Goal: Information Seeking & Learning: Learn about a topic

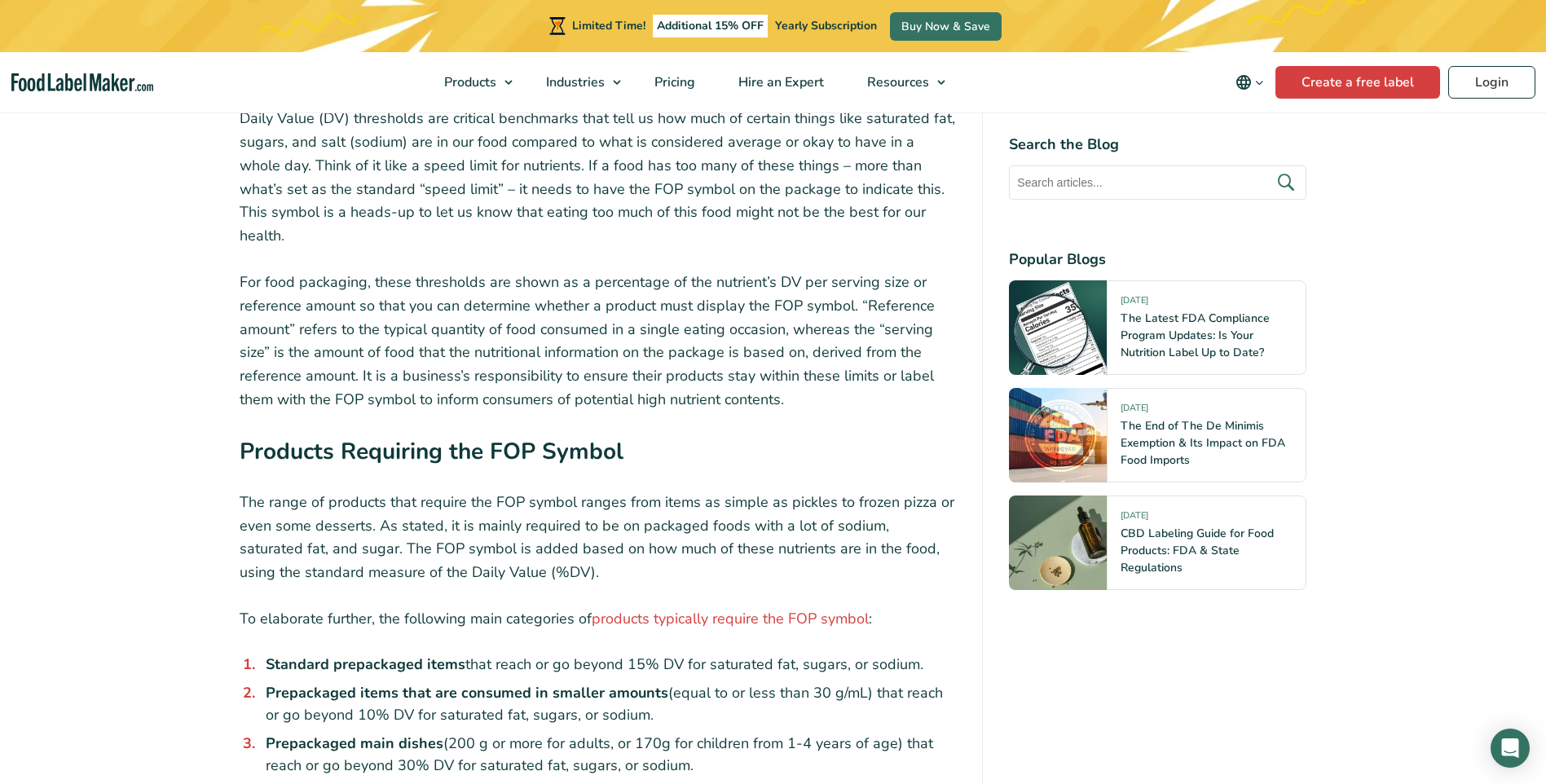
scroll to position [3585, 0]
drag, startPoint x: 623, startPoint y: 552, endPoint x: 956, endPoint y: 559, distance: 333.1
click at [956, 651] on li "Standard prepackaged items that reach or go beyond 15% DV for saturated fat, su…" at bounding box center [608, 662] width 697 height 22
drag, startPoint x: 266, startPoint y: 632, endPoint x: 717, endPoint y: 666, distance: 452.3
click at [717, 730] on li "Prepackaged main dishes (200 g or more for adults, or 170g for children from 1-…" at bounding box center [608, 752] width 697 height 44
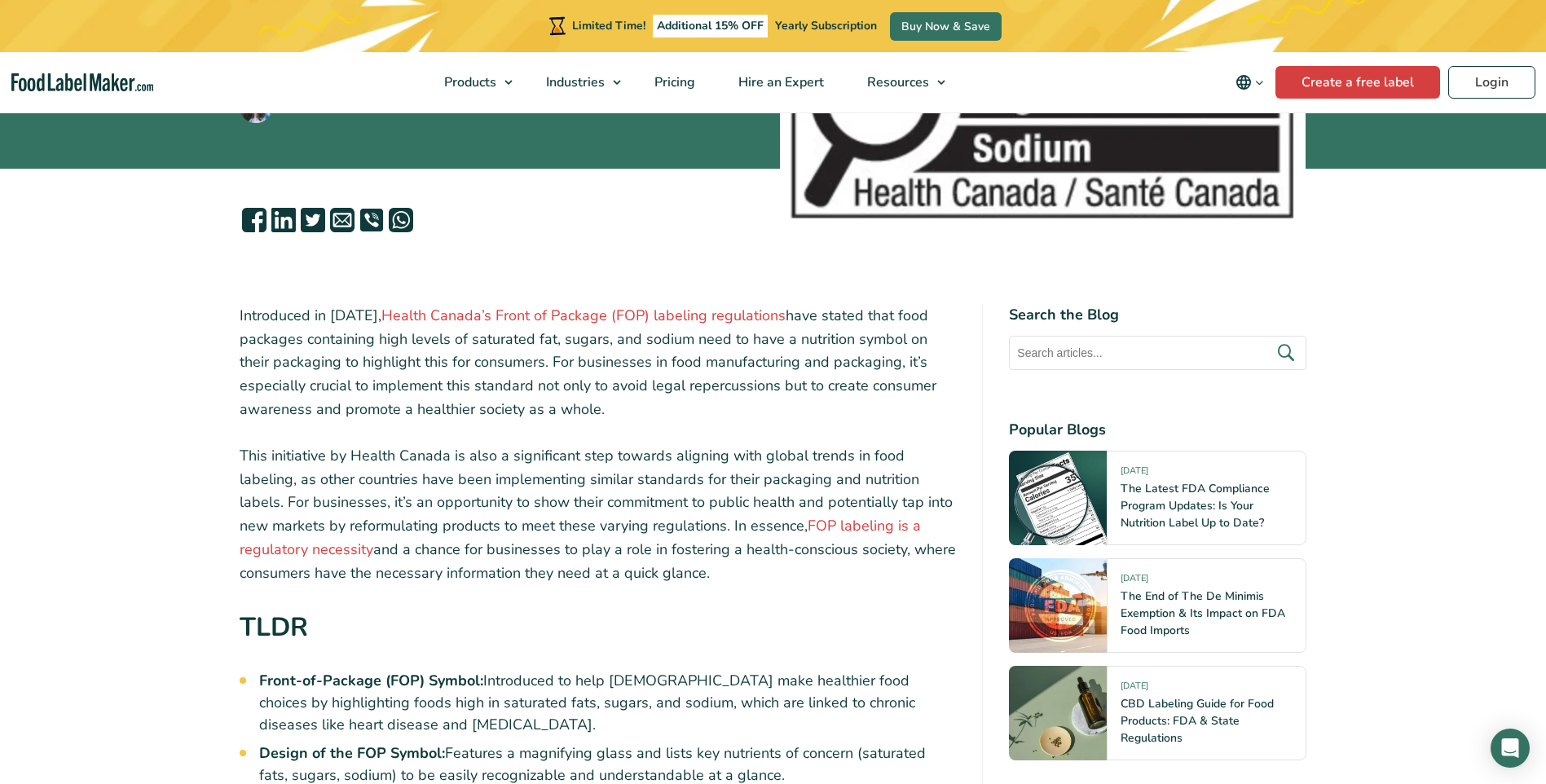
scroll to position [326, 0]
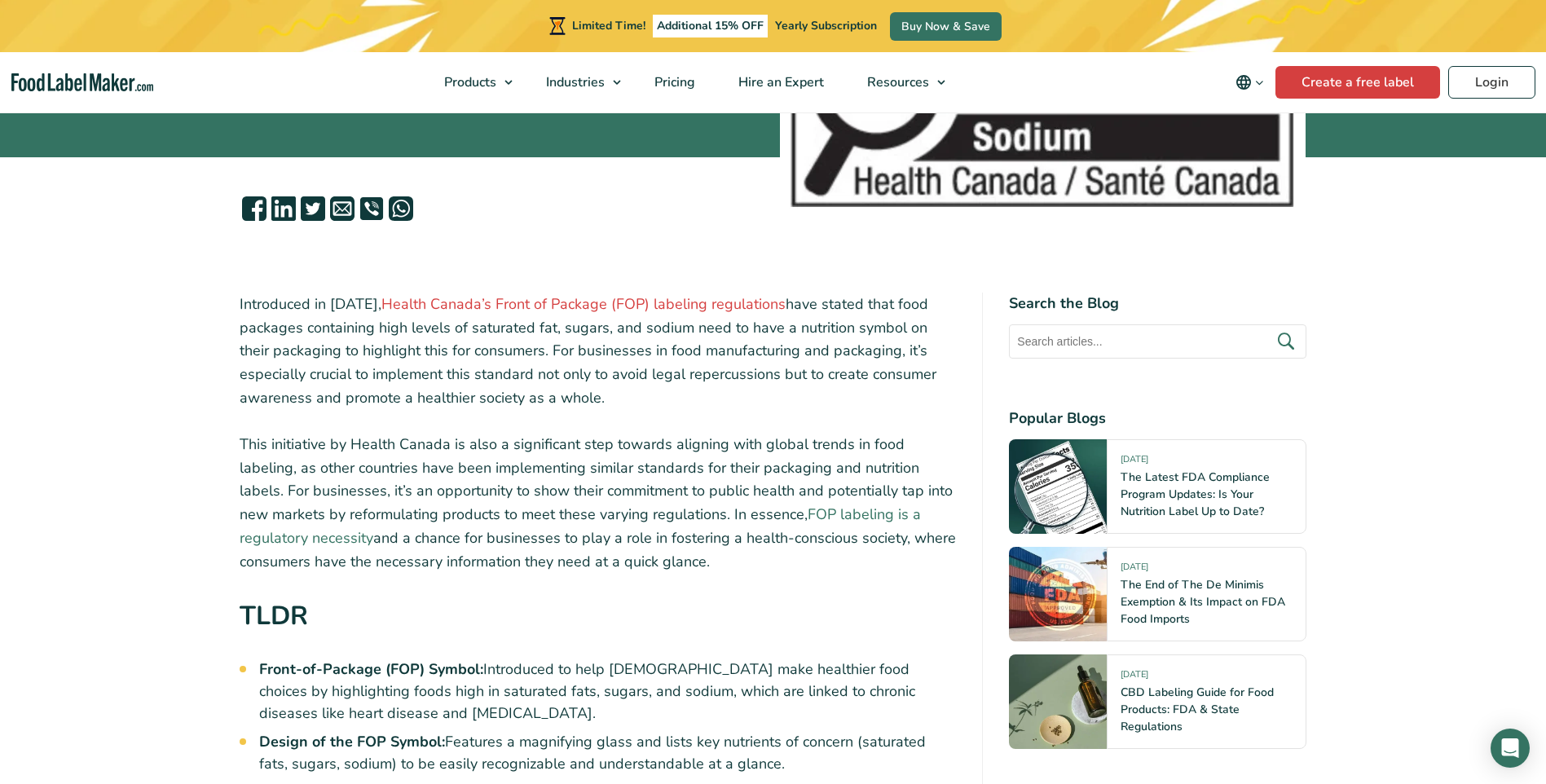
click at [800, 516] on link "FOP labeling is a regulatory necessity" at bounding box center [580, 526] width 681 height 43
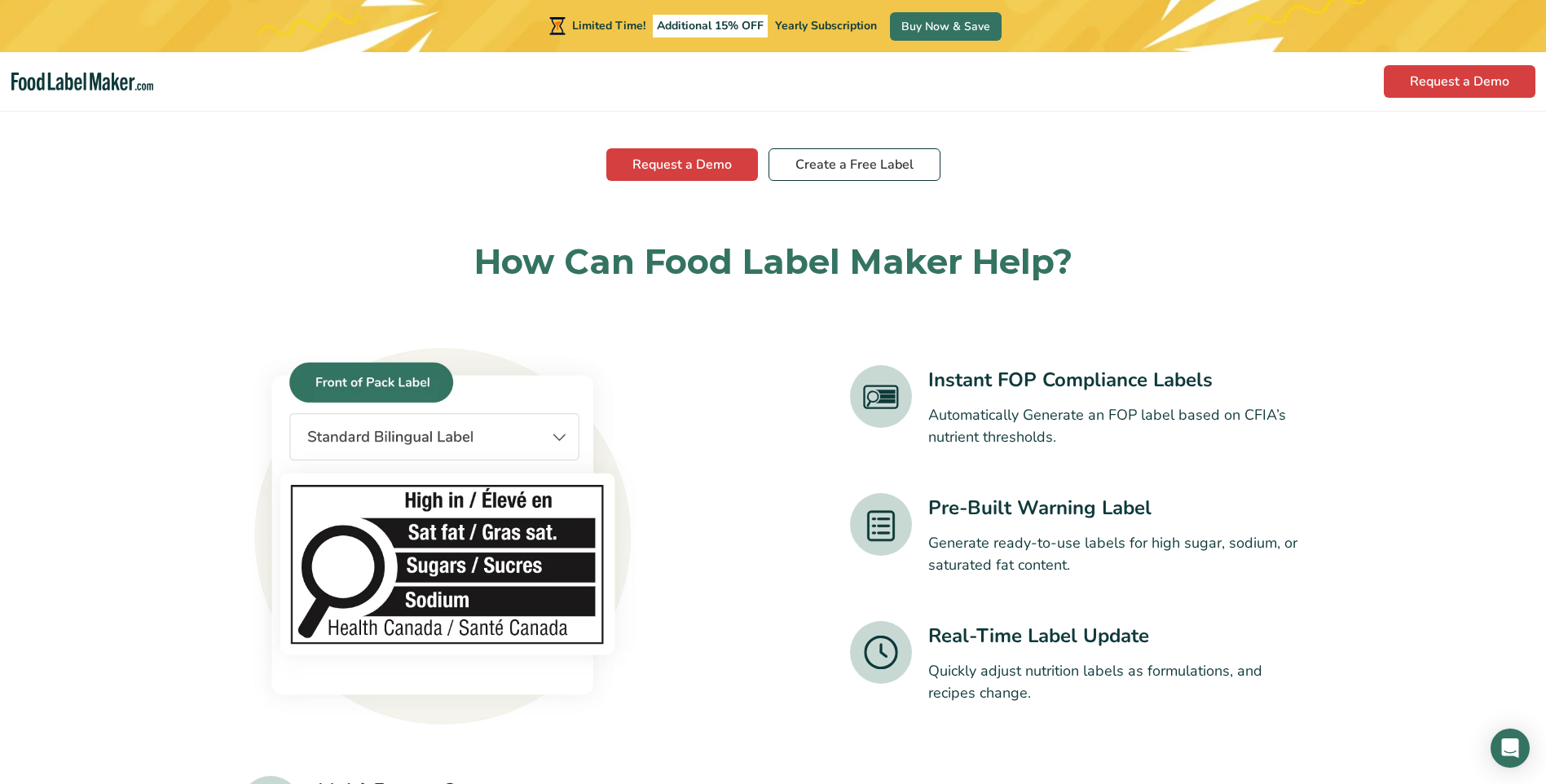
scroll to position [978, 0]
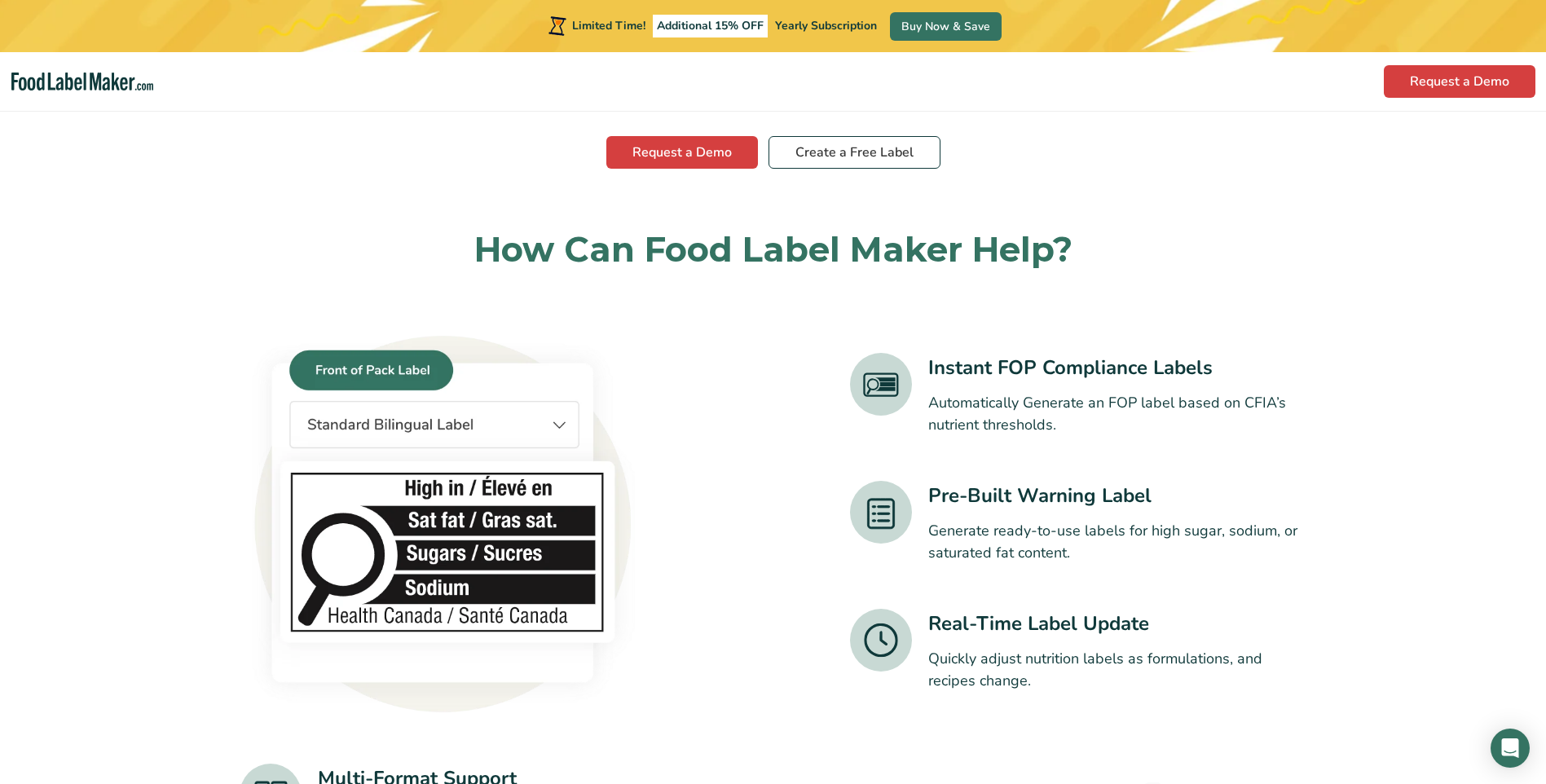
click at [885, 507] on img at bounding box center [881, 512] width 62 height 63
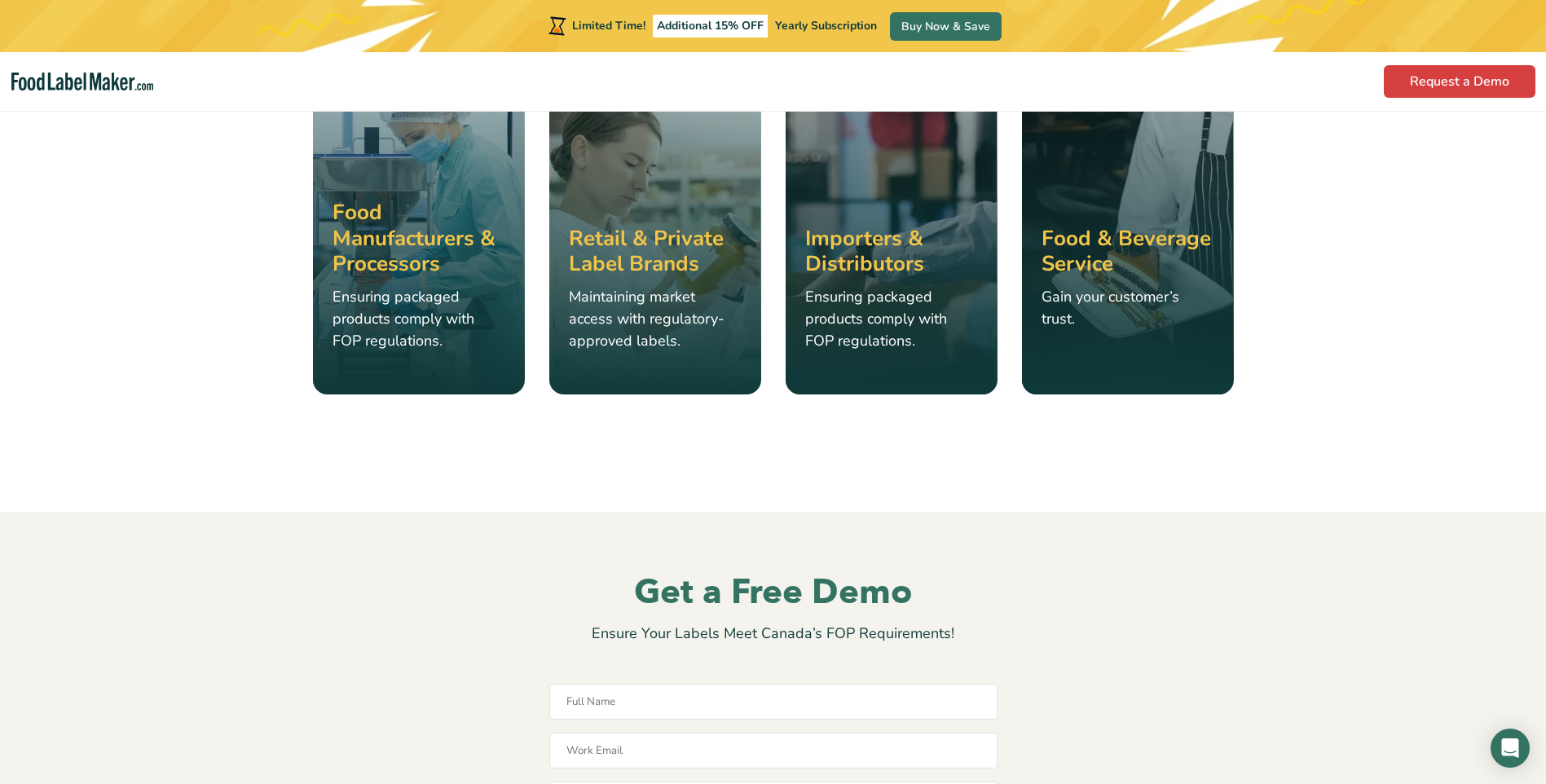
scroll to position [2608, 0]
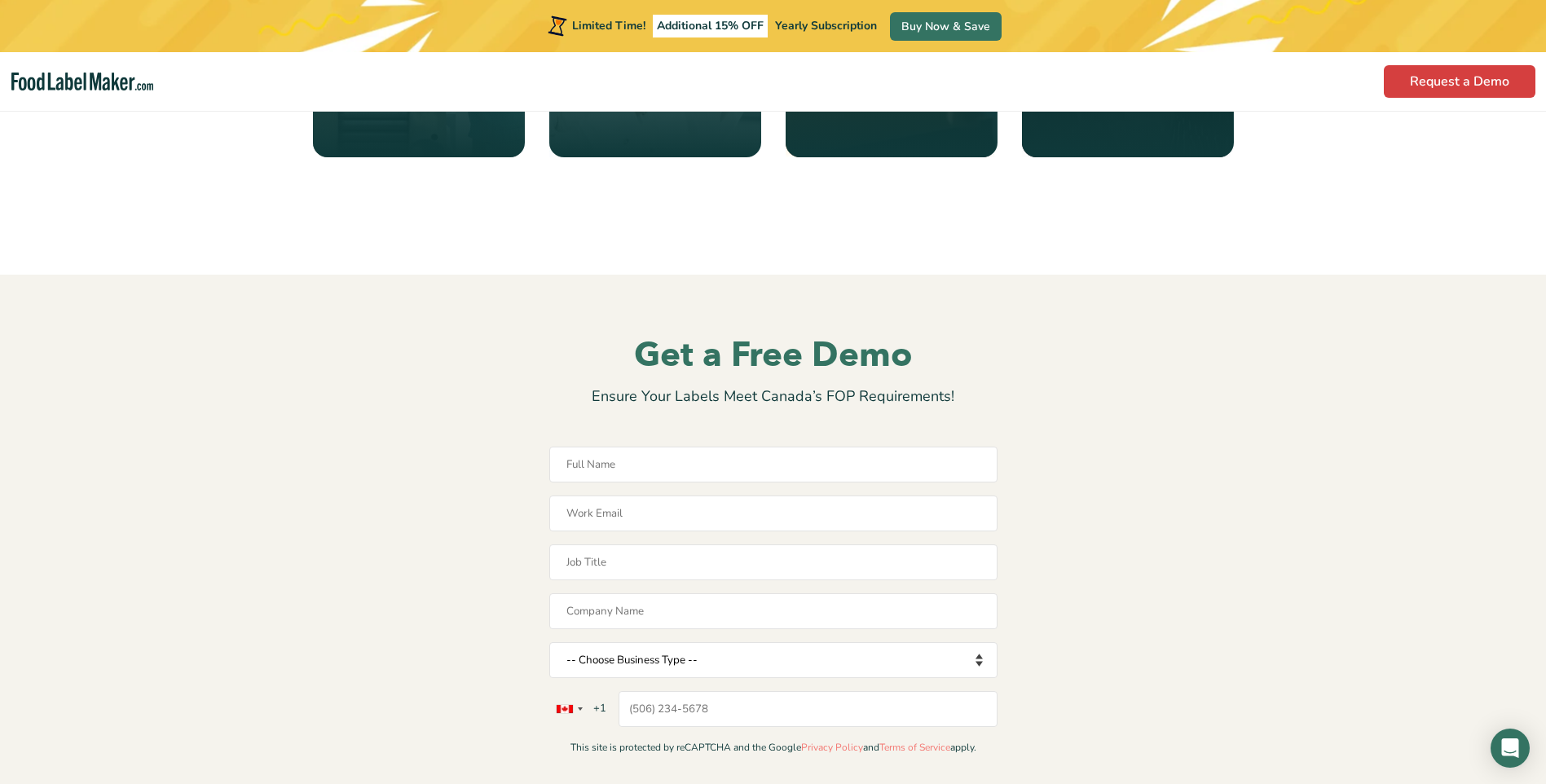
click at [1091, 118] on div "Gain your customer’s trust." at bounding box center [1128, 83] width 173 height 69
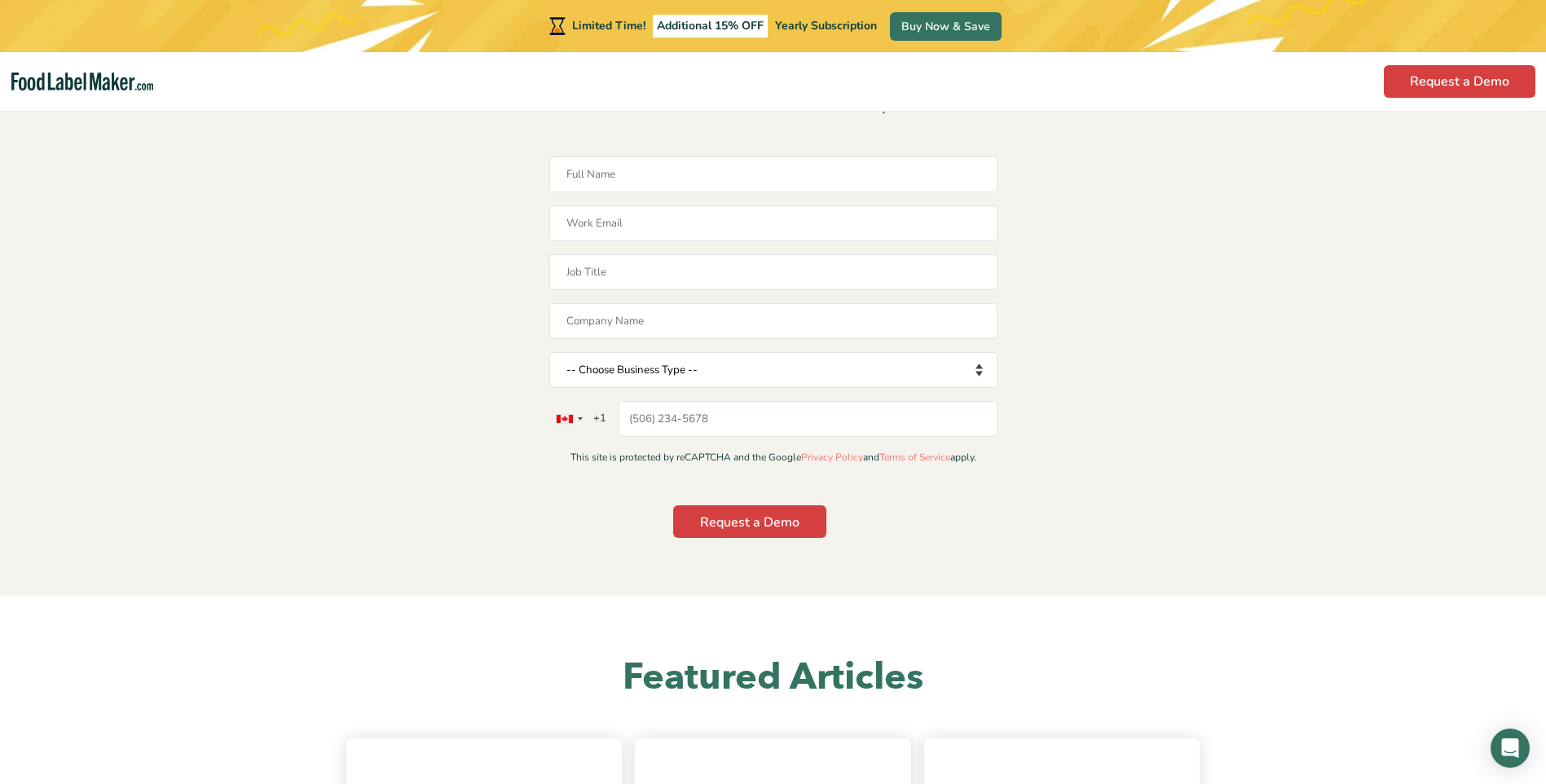
scroll to position [2689, 0]
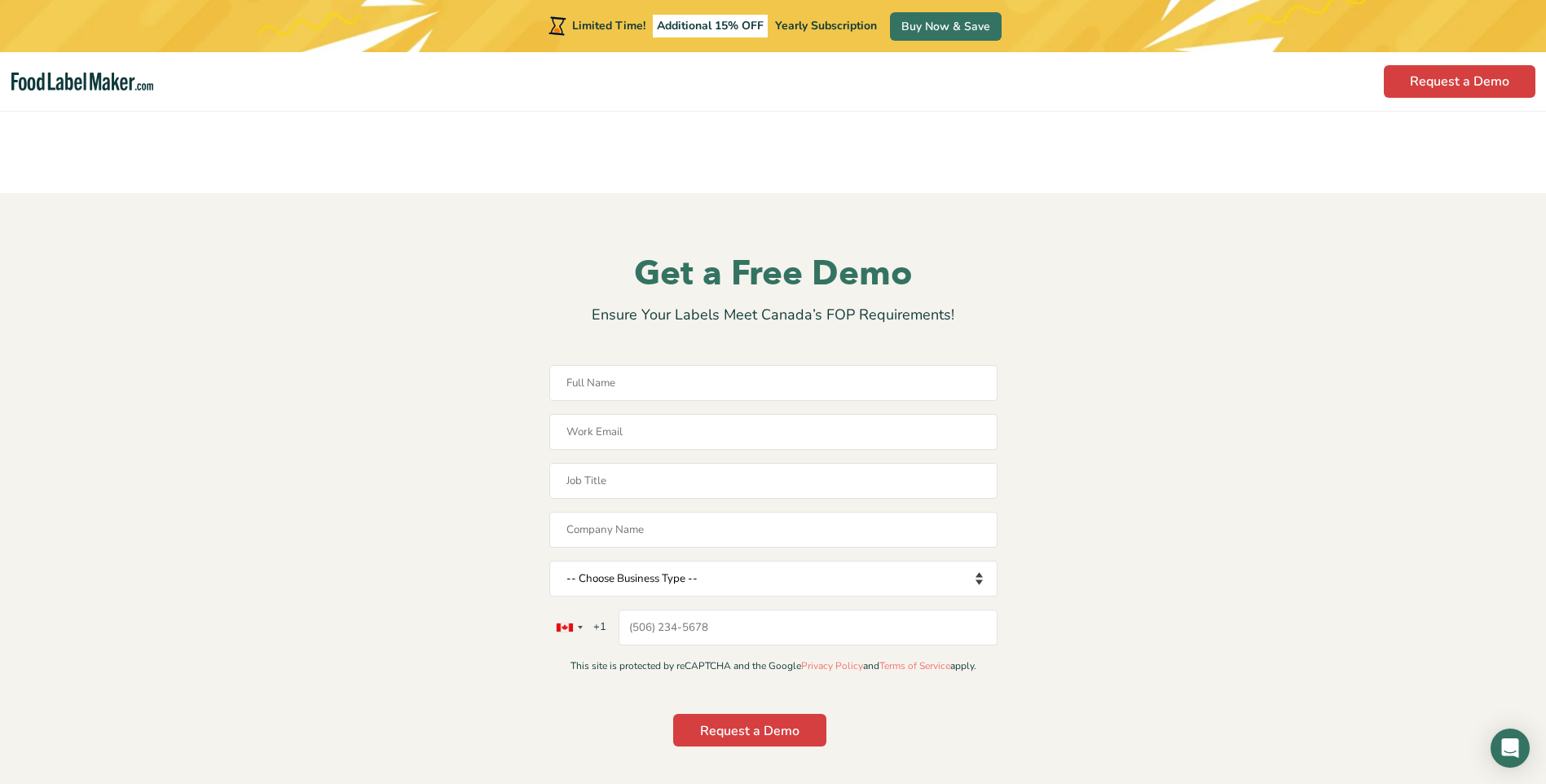
click at [1146, 37] on div "Gain your customer’s trust." at bounding box center [1128, 2] width 173 height 69
drag, startPoint x: 1146, startPoint y: 478, endPoint x: 1112, endPoint y: 444, distance: 48.1
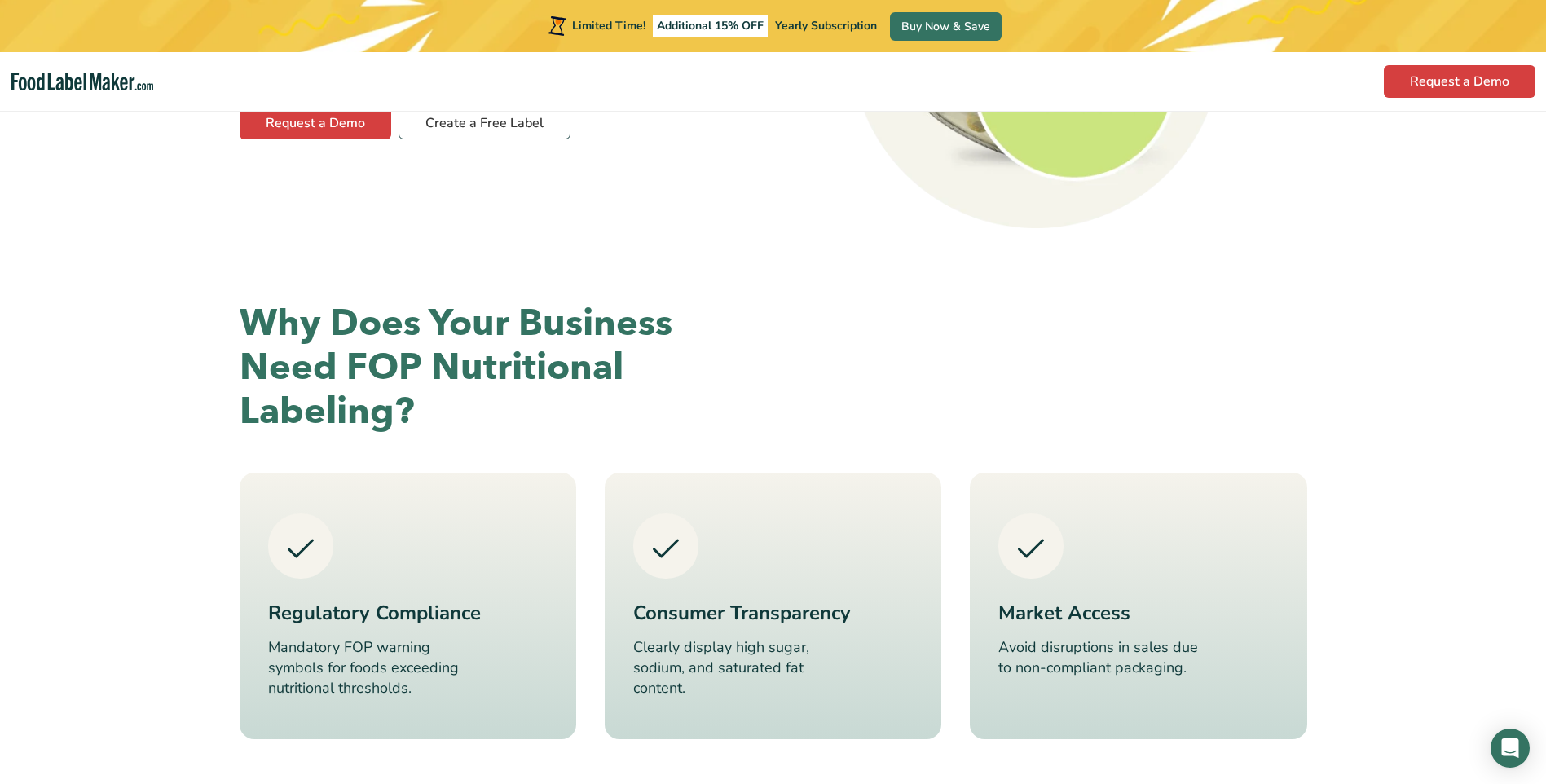
scroll to position [0, 0]
